Goal: Information Seeking & Learning: Learn about a topic

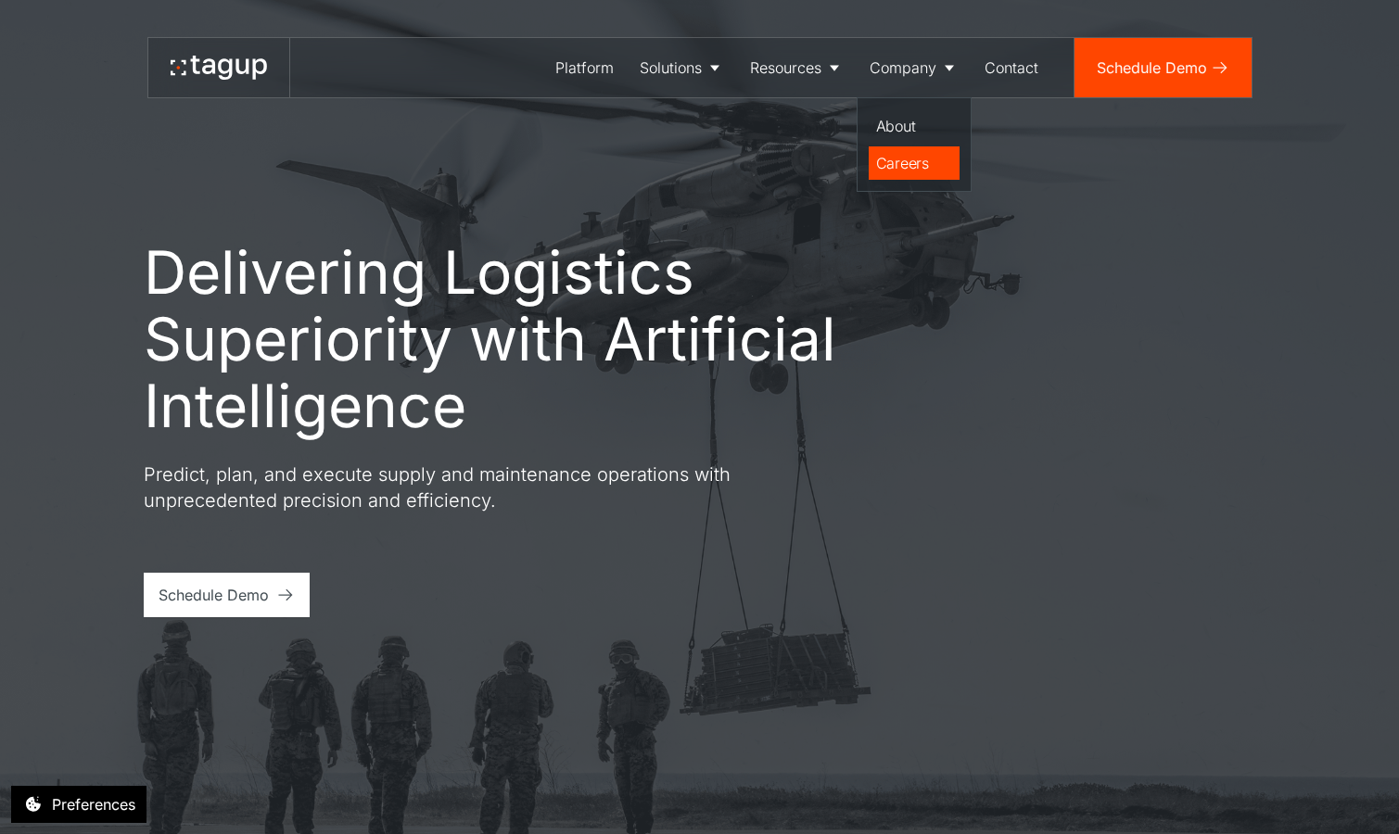
click at [907, 162] on div "Careers" at bounding box center [914, 163] width 76 height 22
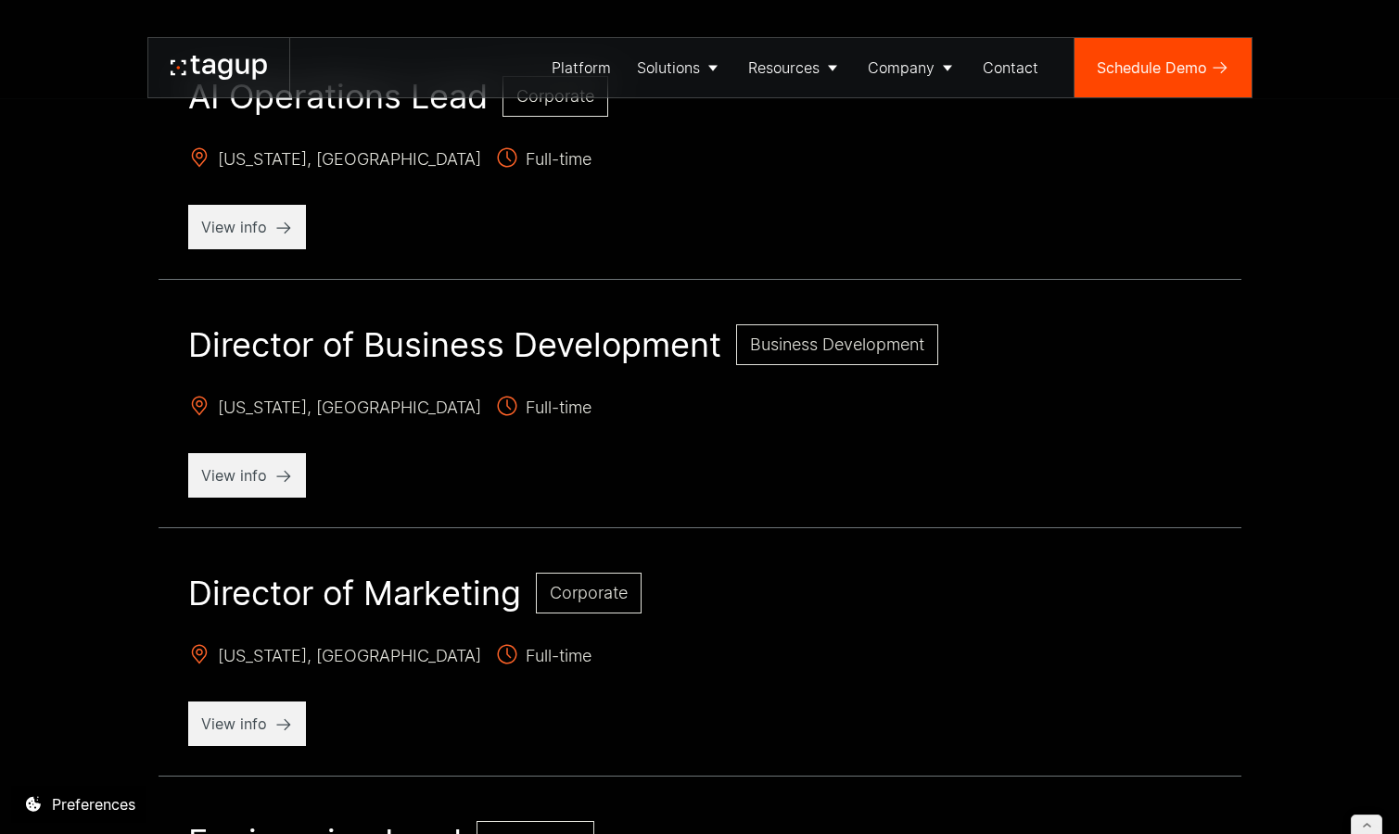
scroll to position [873, 0]
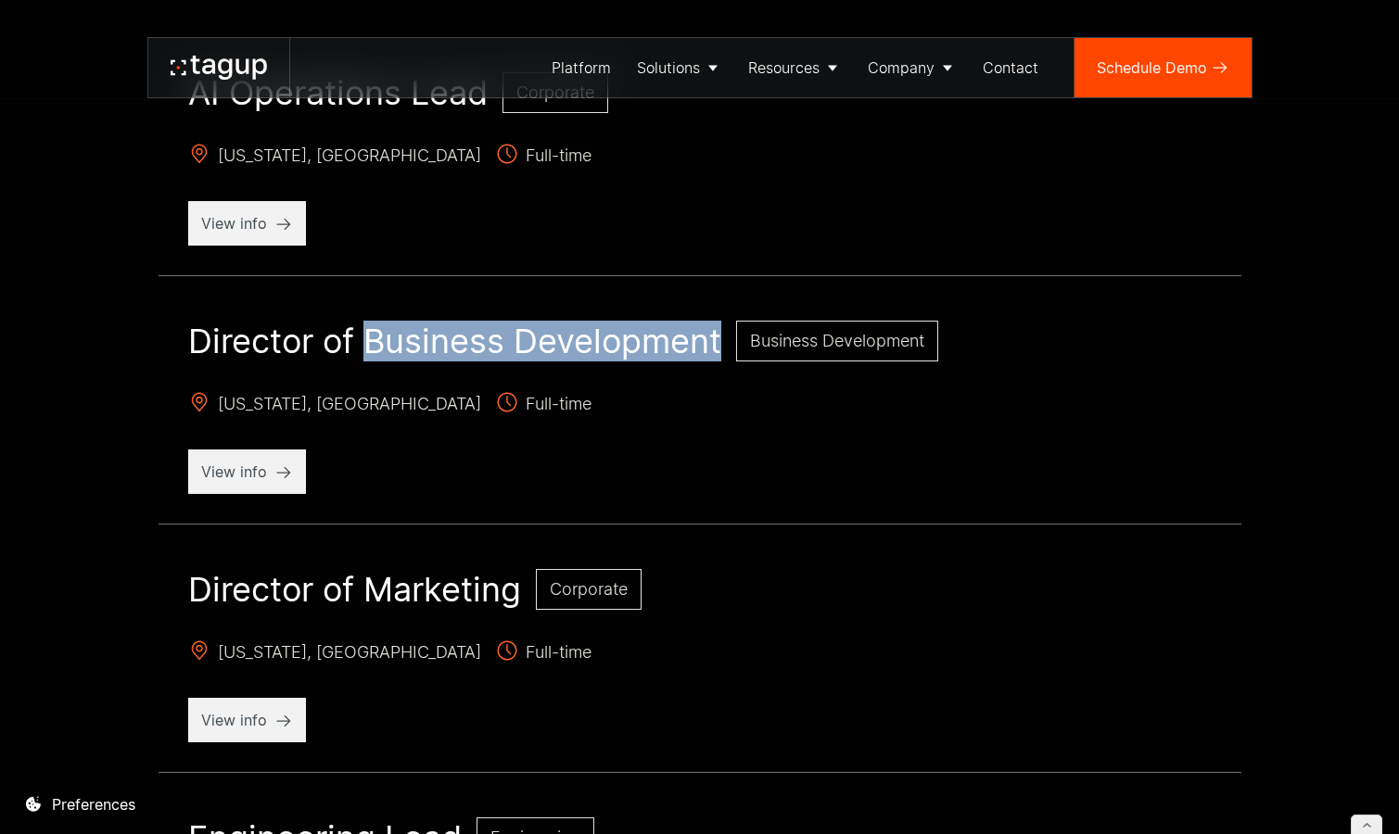
drag, startPoint x: 718, startPoint y: 341, endPoint x: 373, endPoint y: 337, distance: 345.7
click at [373, 337] on h2 "Director of Business Development" at bounding box center [454, 341] width 533 height 41
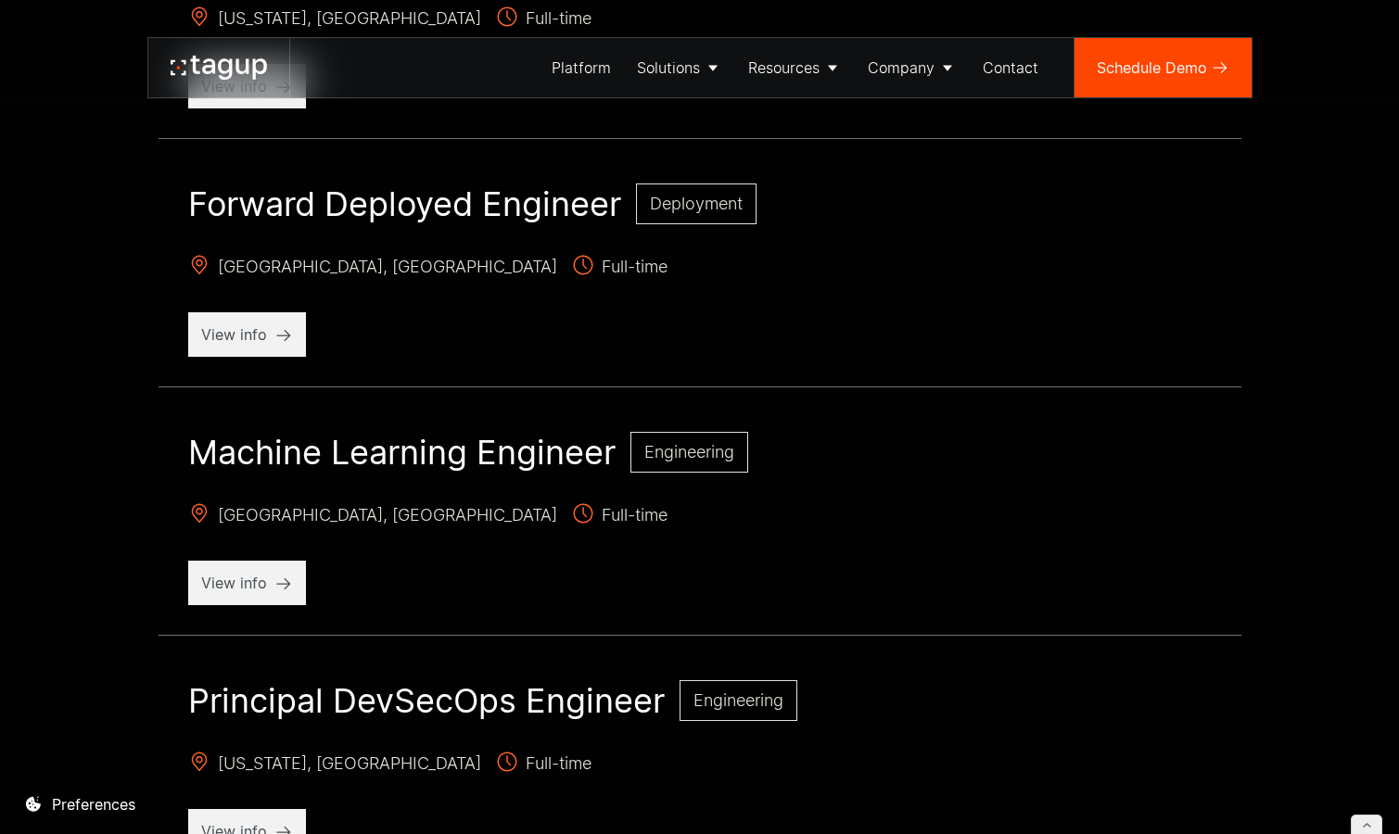
scroll to position [1818, 0]
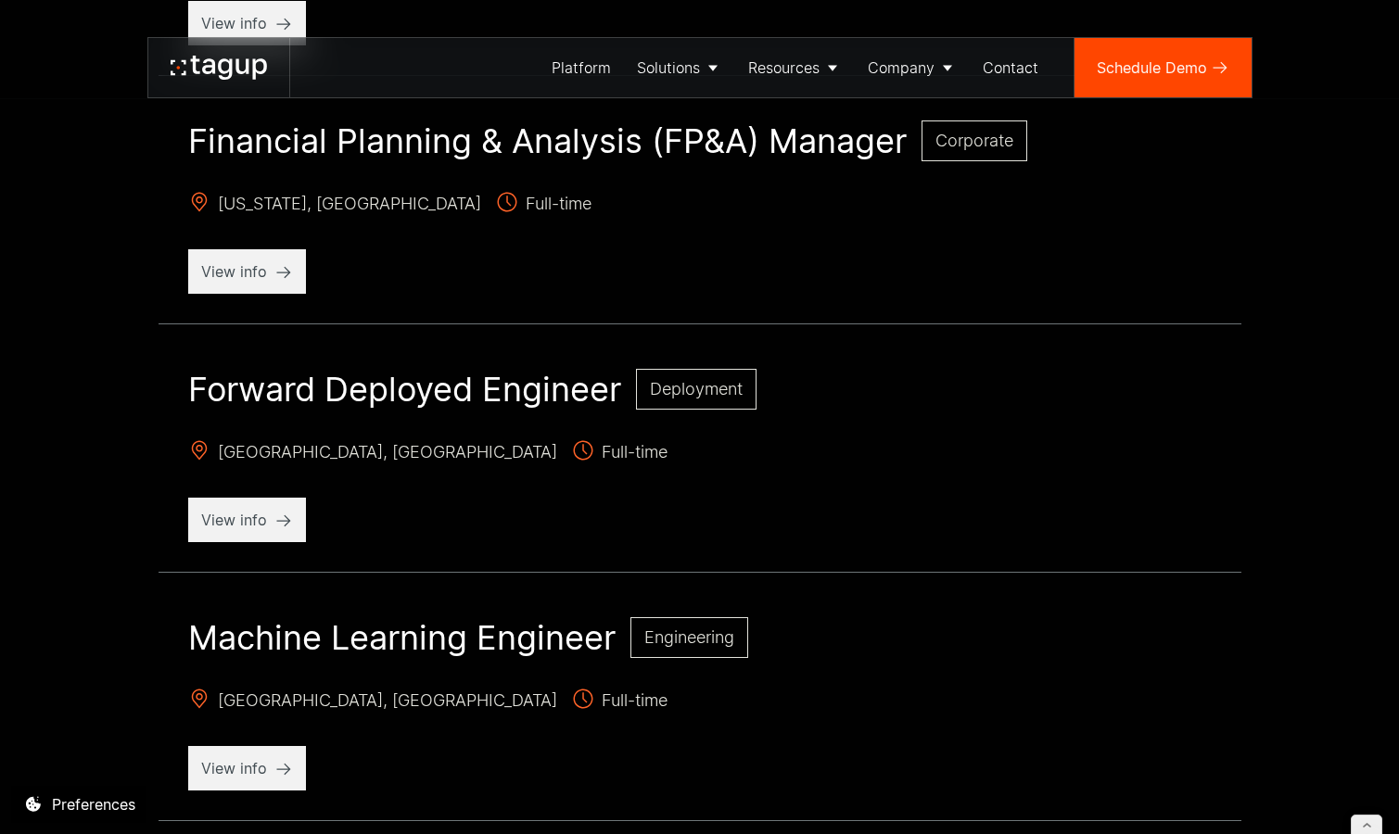
click at [450, 148] on h2 "Financial Planning & Analysis (FP&A) Manager" at bounding box center [547, 140] width 718 height 41
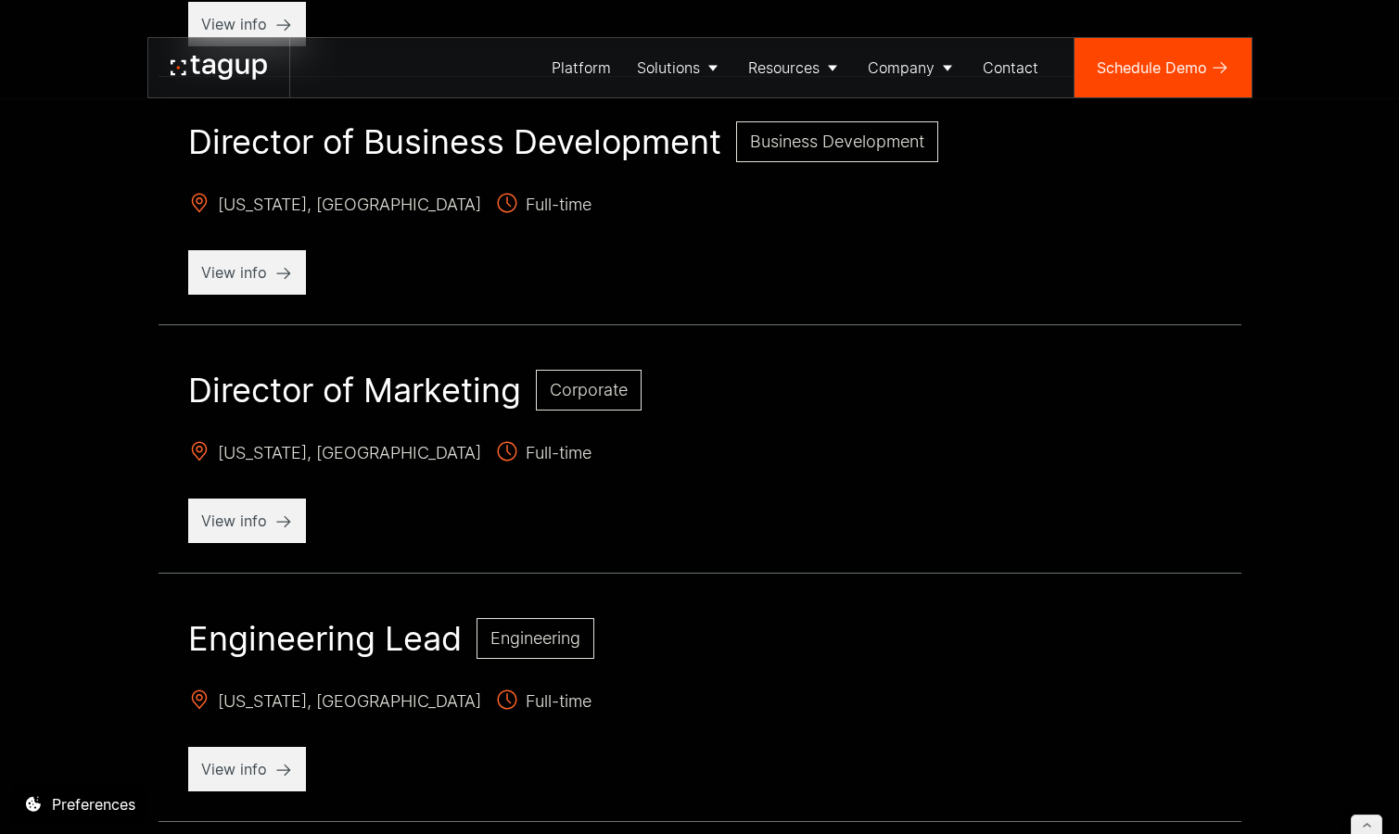
scroll to position [1063, 0]
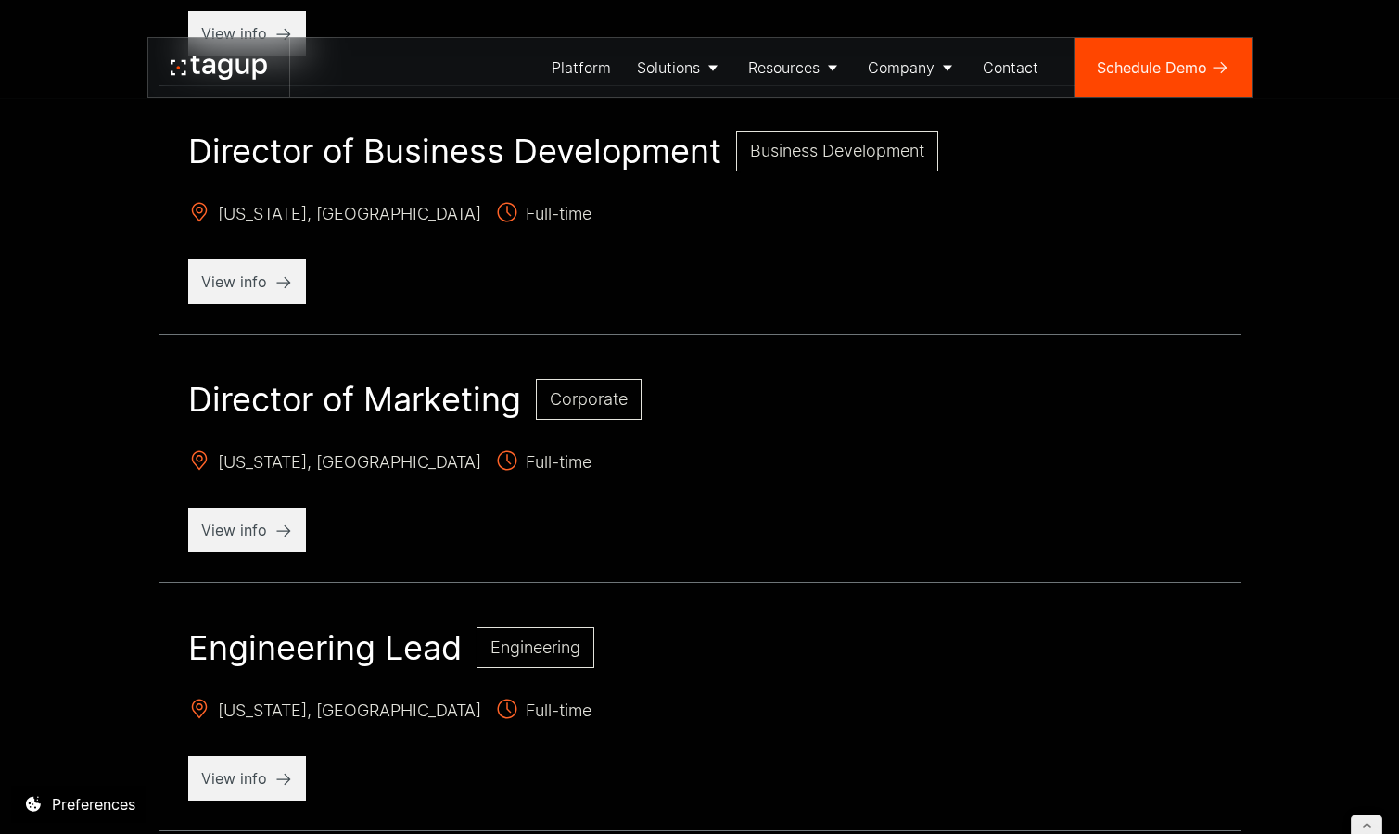
click at [450, 400] on h2 "Director of Marketing" at bounding box center [354, 399] width 333 height 41
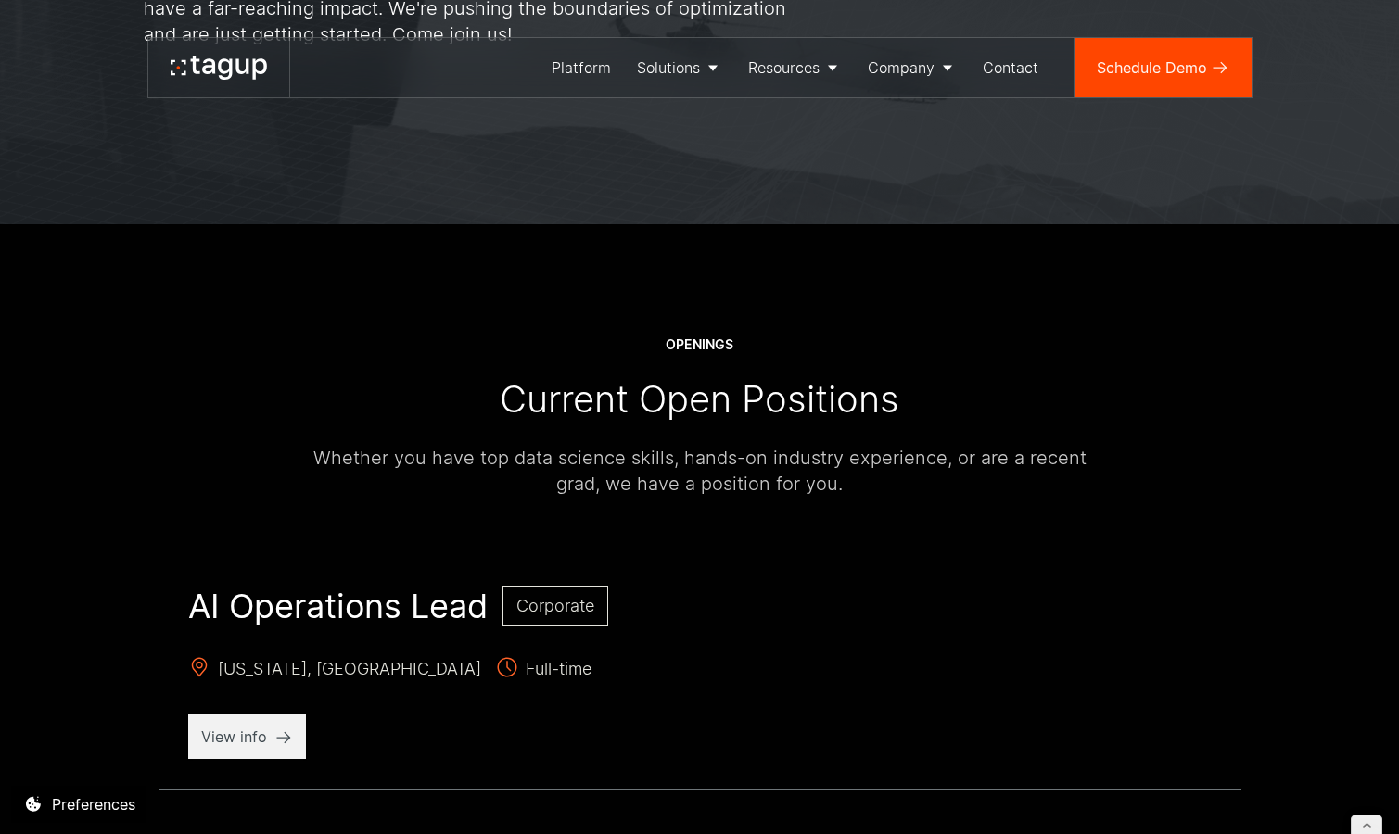
scroll to position [402, 0]
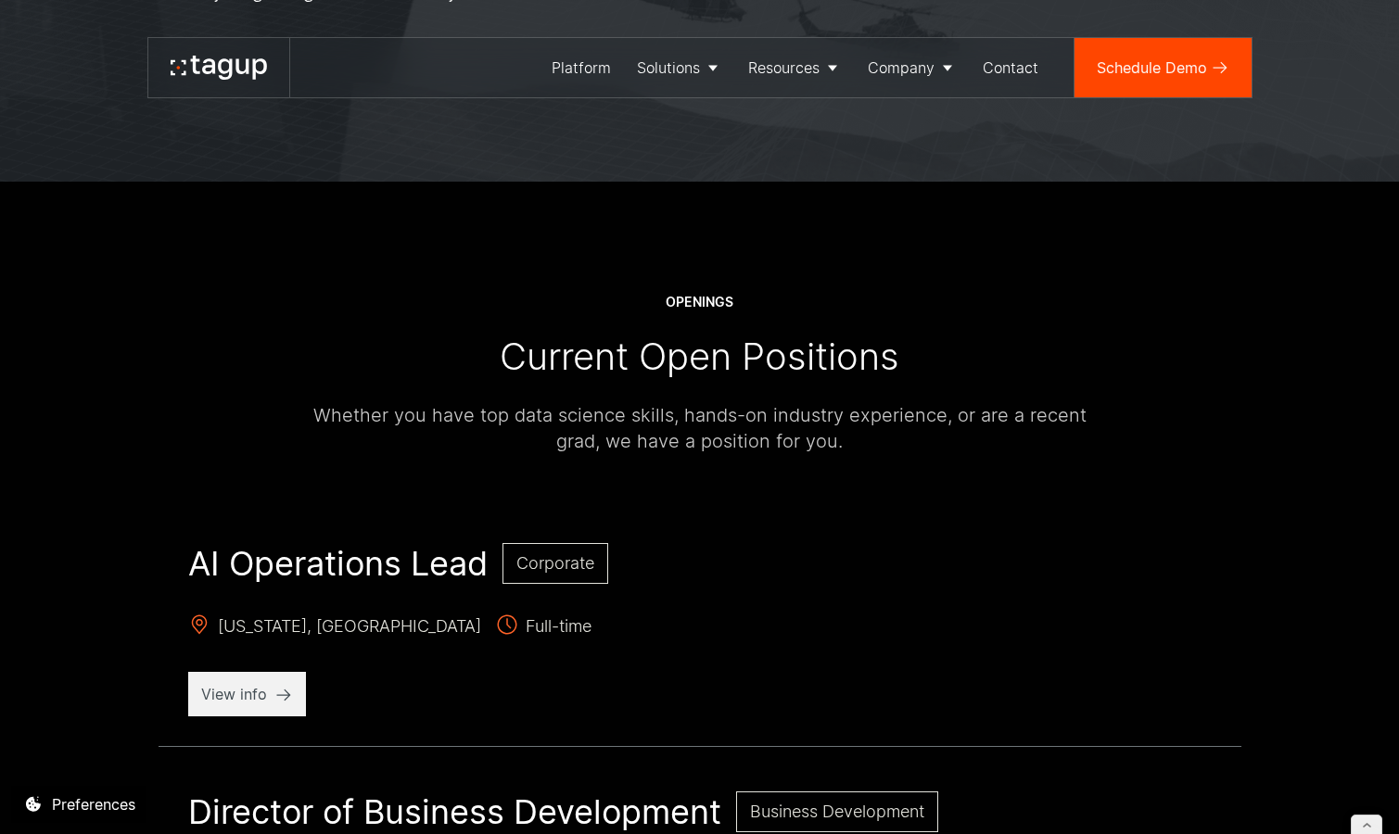
click at [414, 563] on h2 "AI Operations Lead" at bounding box center [337, 563] width 299 height 41
